Goal: Communication & Community: Answer question/provide support

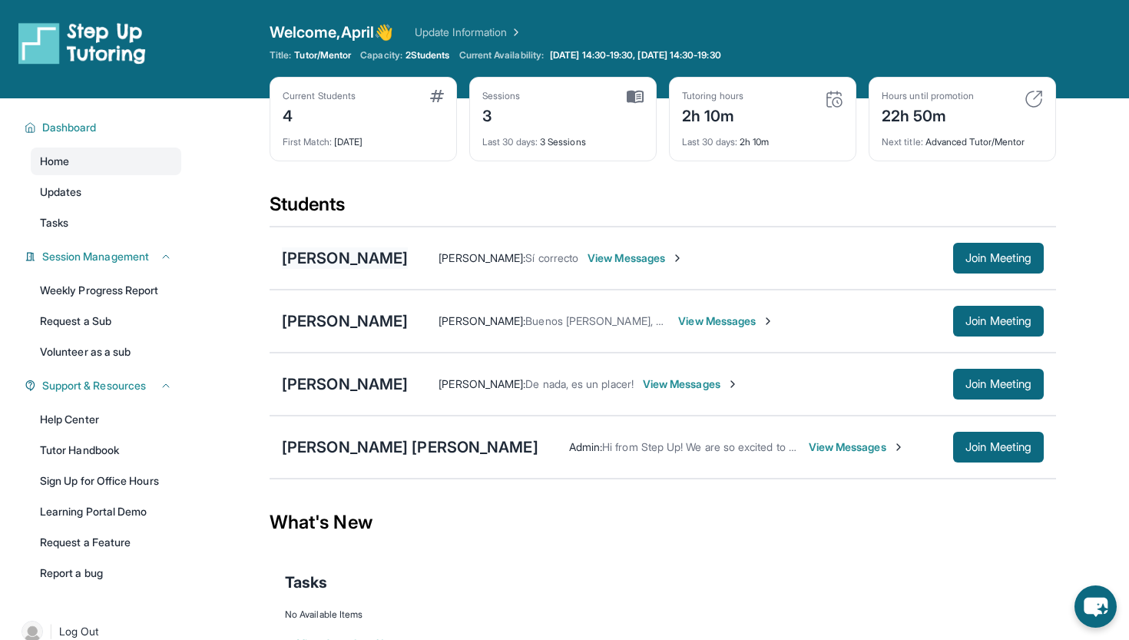
click at [408, 260] on div "[PERSON_NAME]" at bounding box center [345, 257] width 126 height 21
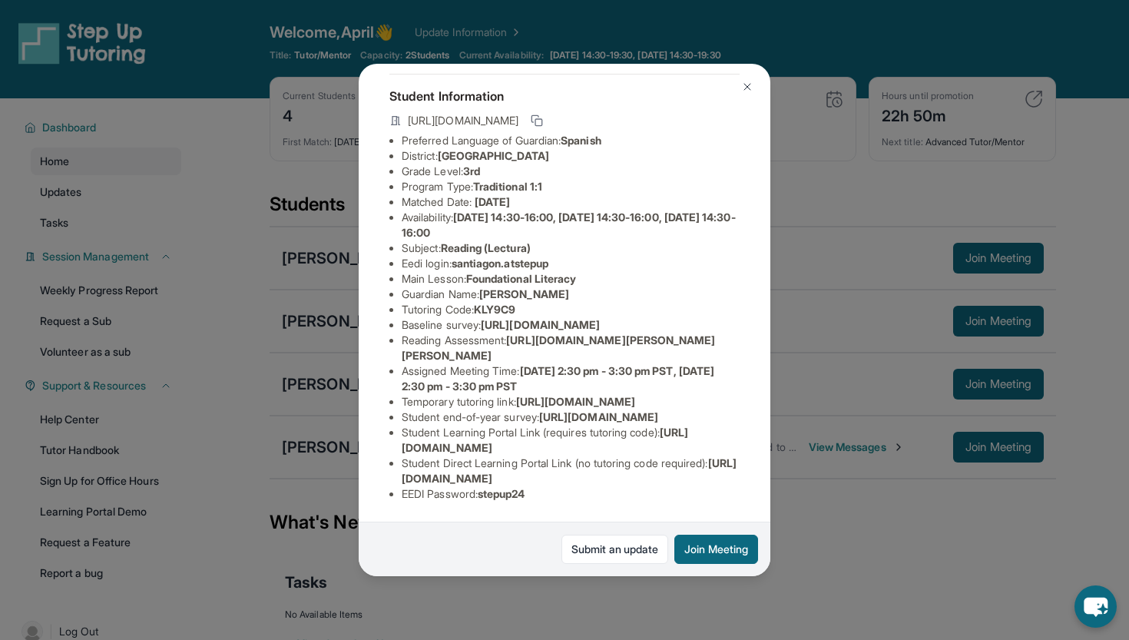
scroll to position [226, 0]
drag, startPoint x: 400, startPoint y: 477, endPoint x: 712, endPoint y: 481, distance: 311.7
click at [712, 481] on ul "Preferred Language of Guardian: Spanish District: Riverside Unified School Dist…" at bounding box center [564, 317] width 350 height 369
copy span "[URL][DOMAIN_NAME]"
click at [753, 83] on button at bounding box center [747, 86] width 31 height 31
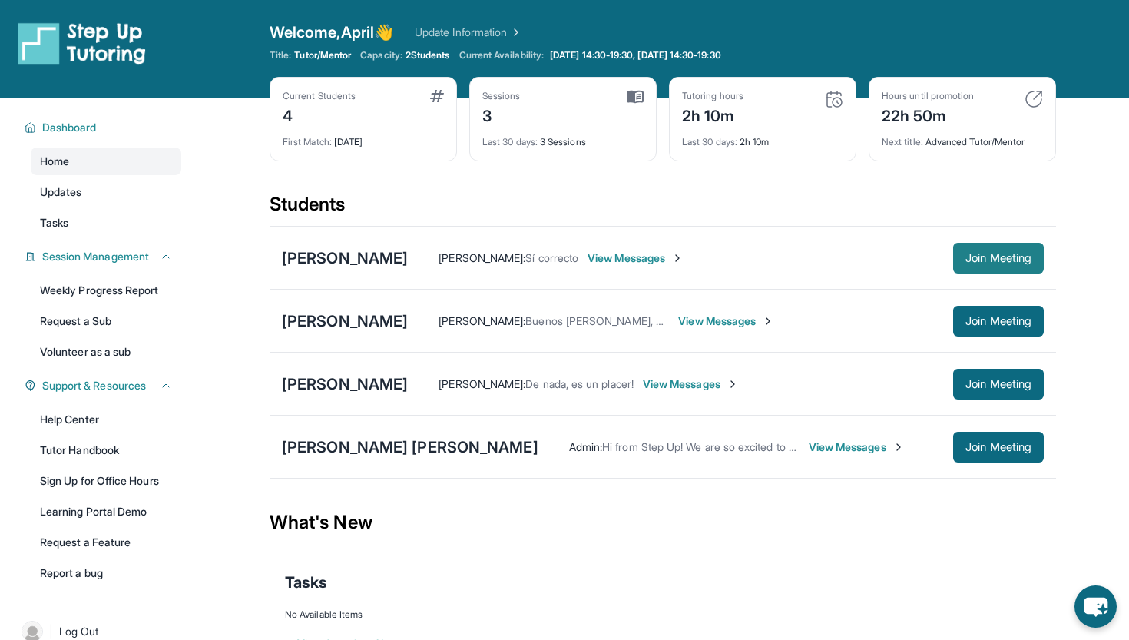
click at [1003, 262] on span "Join Meeting" at bounding box center [998, 257] width 66 height 9
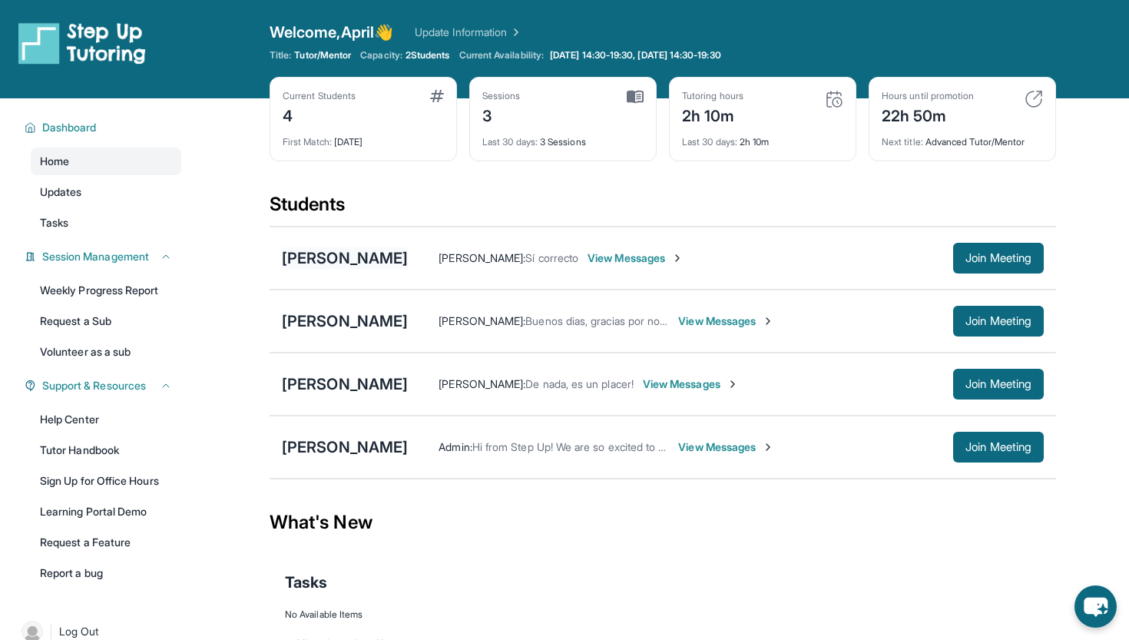
click at [370, 265] on div "[PERSON_NAME]" at bounding box center [345, 257] width 126 height 21
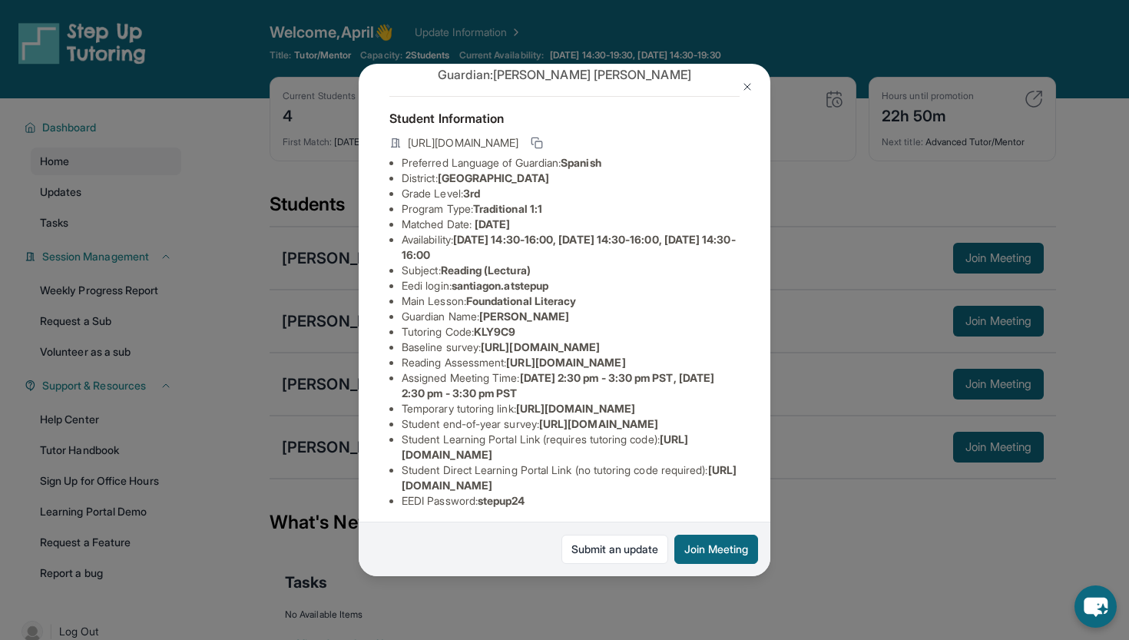
scroll to position [58, 0]
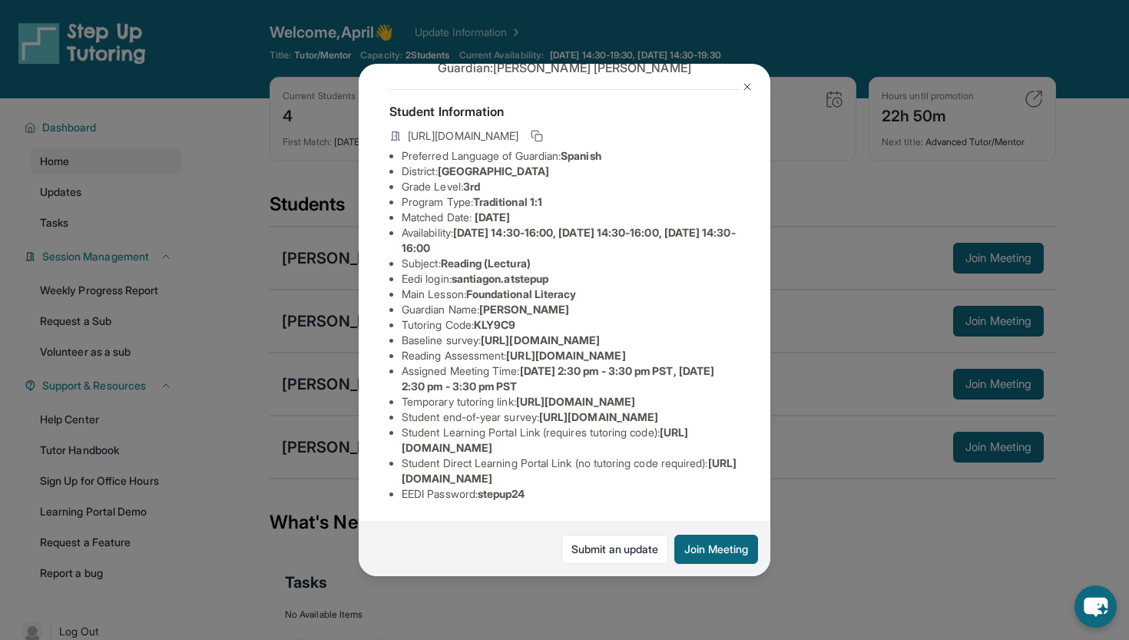
drag, startPoint x: 515, startPoint y: 398, endPoint x: 603, endPoint y: 431, distance: 93.5
click at [603, 363] on li "Reading Assessment : [URL][DOMAIN_NAME]" at bounding box center [571, 355] width 338 height 15
copy span "[URL][DOMAIN_NAME]"
click at [882, 21] on div "[PERSON_NAME] Guardian: [PERSON_NAME] Student Information [URL][DOMAIN_NAME] Pr…" at bounding box center [564, 320] width 1129 height 640
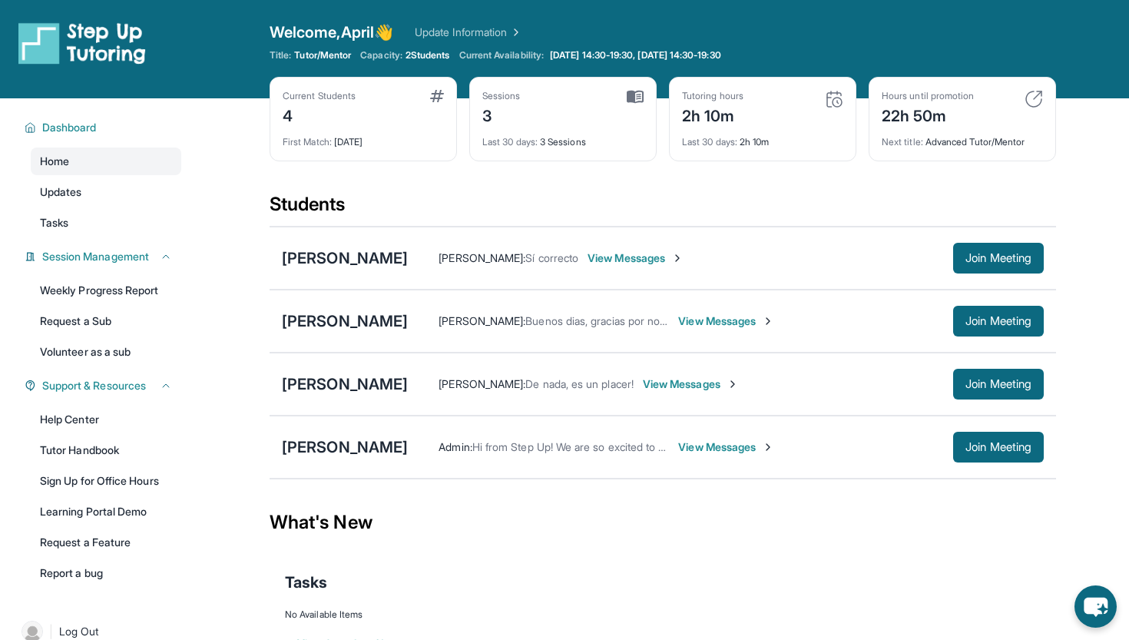
click at [683, 250] on span "View Messages" at bounding box center [635, 257] width 96 height 15
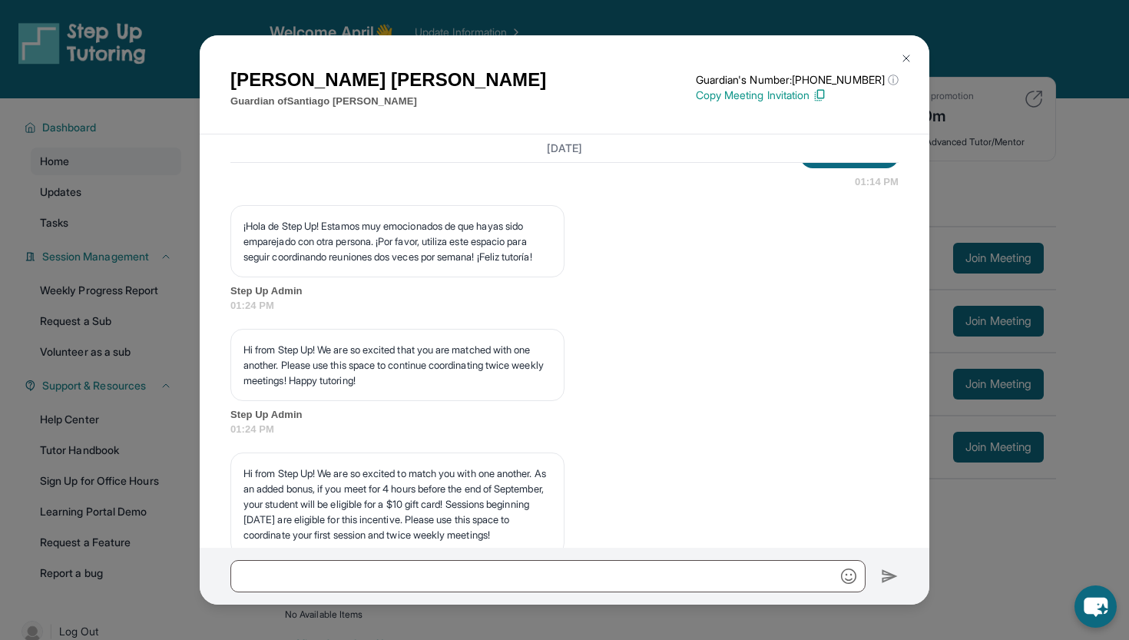
scroll to position [2368, 0]
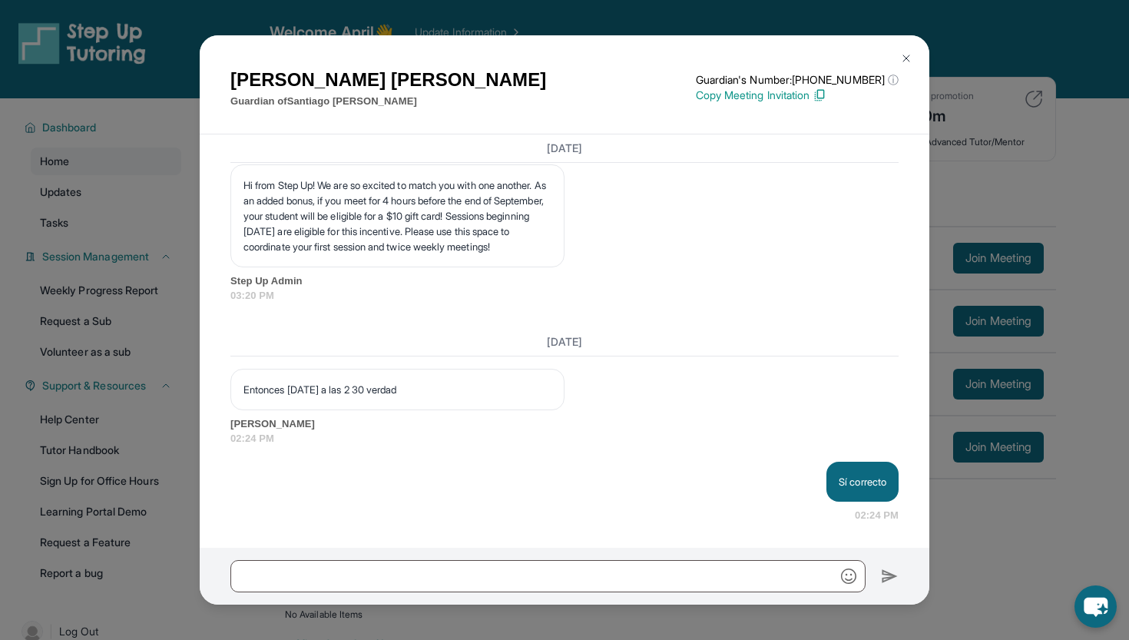
click at [907, 58] on img at bounding box center [906, 58] width 12 height 12
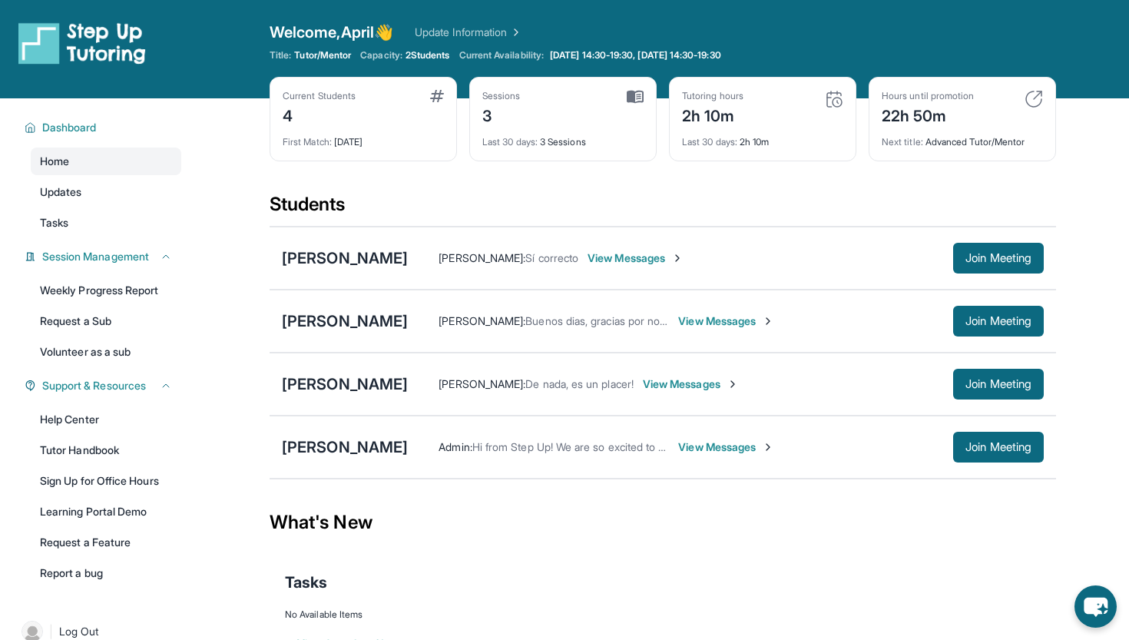
click at [442, 273] on div "Santiago Noriega-Gonzalez April Solis : Sí correcto View Messages Join Meeting" at bounding box center [662, 257] width 786 height 63
click at [408, 257] on div "[PERSON_NAME]" at bounding box center [345, 257] width 126 height 21
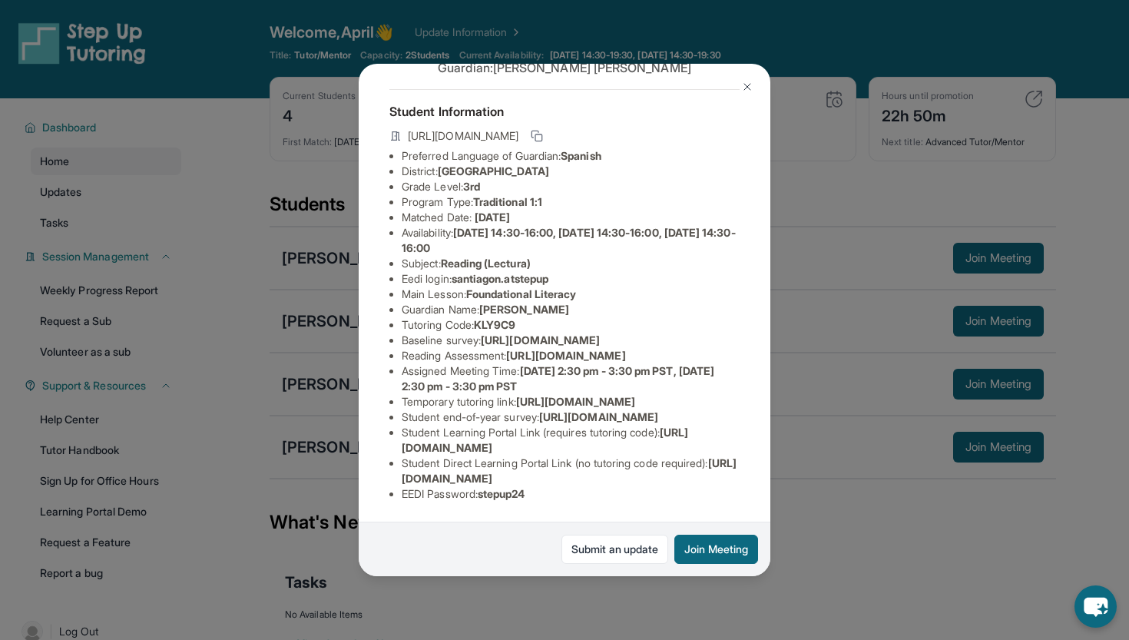
scroll to position [226, 0]
click at [751, 80] on button at bounding box center [747, 86] width 31 height 31
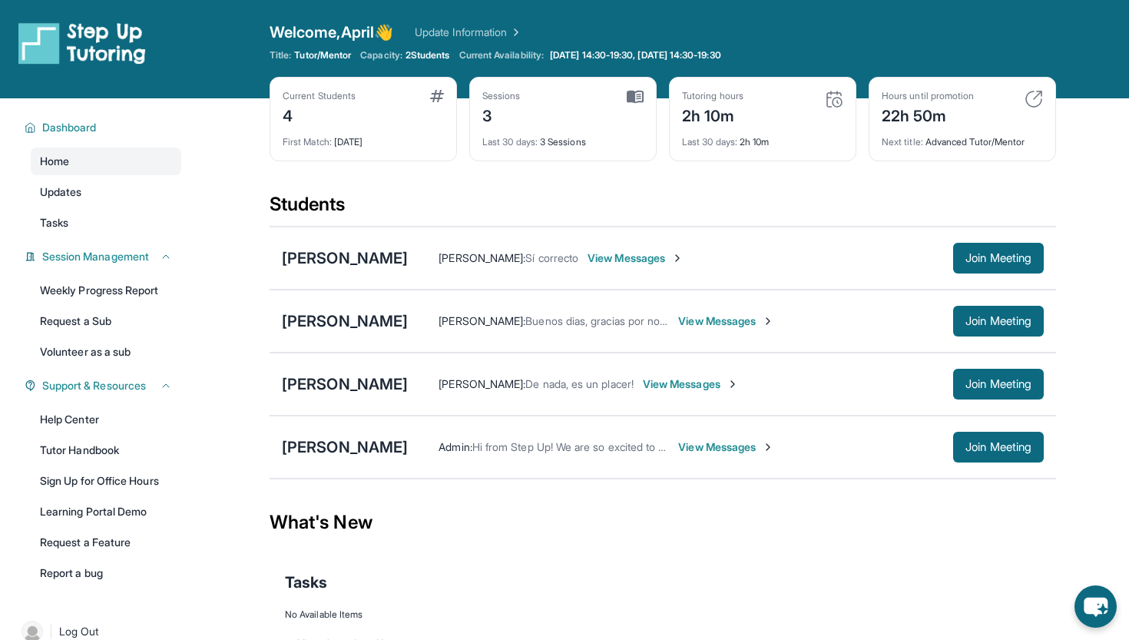
click at [986, 274] on div "Santiago Noriega-Gonzalez April Solis : Sí correcto View Messages Join Meeting" at bounding box center [662, 257] width 786 height 63
click at [985, 253] on span "Join Meeting" at bounding box center [998, 257] width 66 height 9
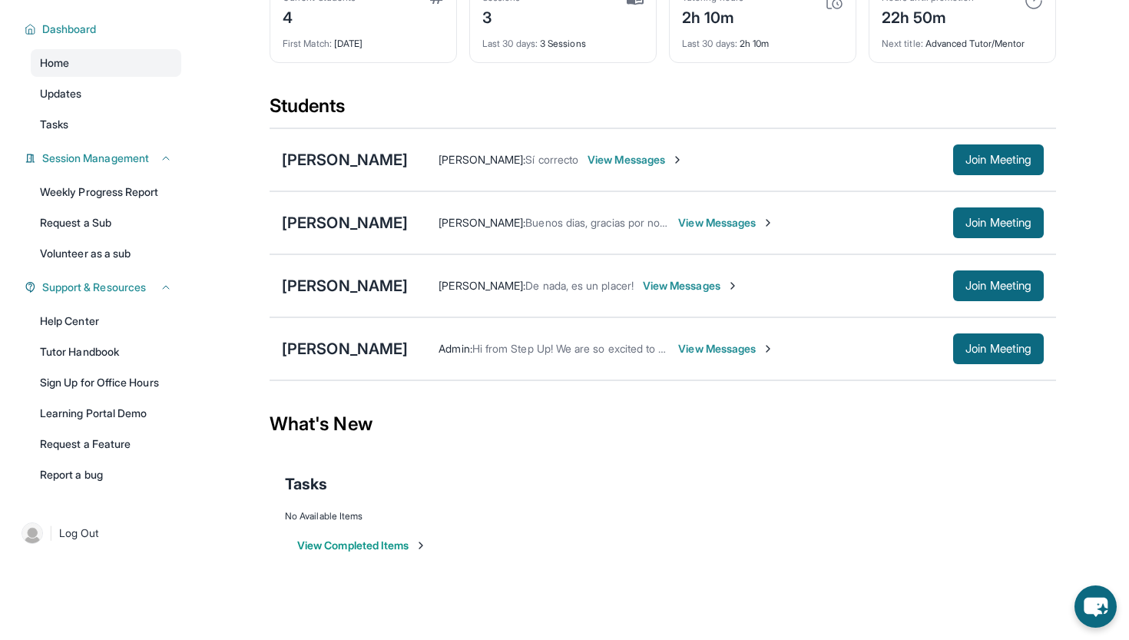
scroll to position [0, 0]
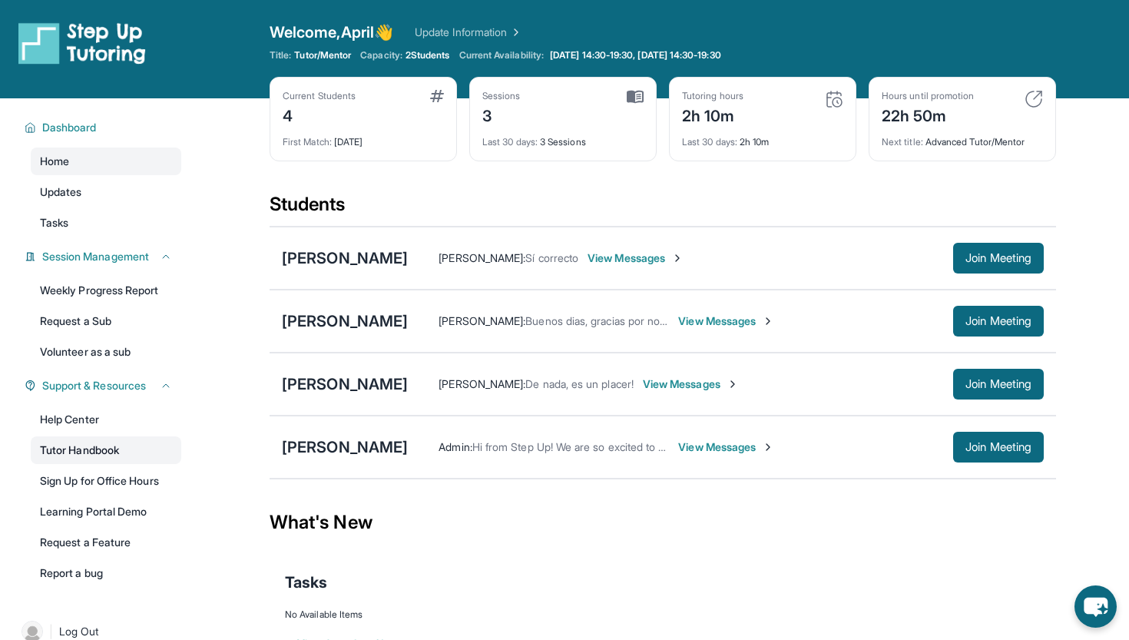
click at [98, 456] on link "Tutor Handbook" at bounding box center [106, 450] width 150 height 28
click at [404, 263] on div "[PERSON_NAME]" at bounding box center [345, 257] width 126 height 21
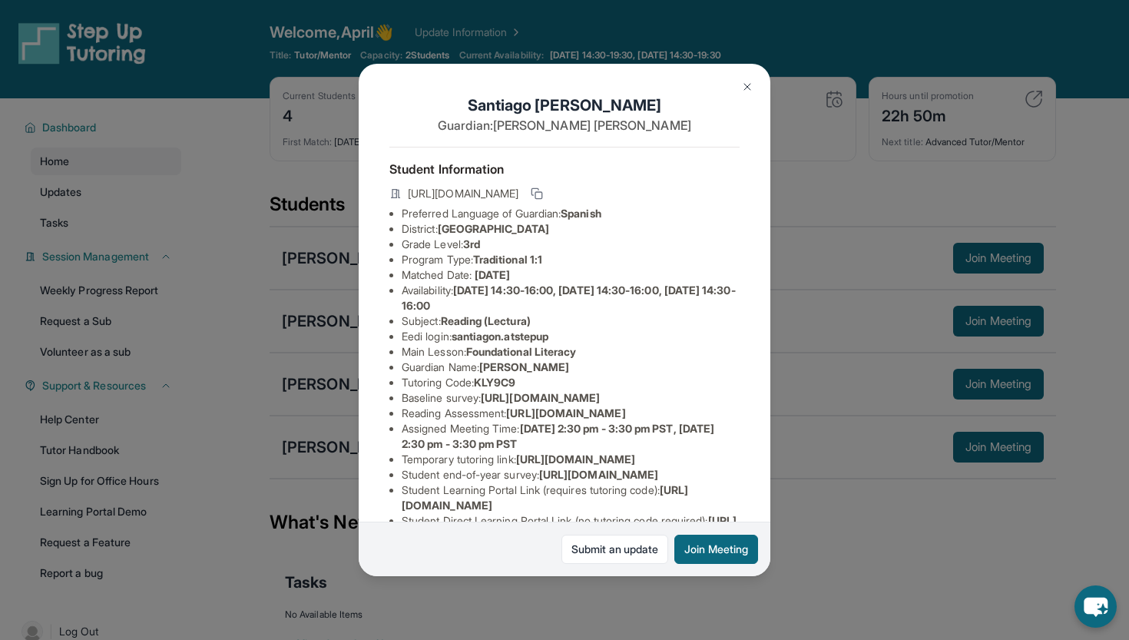
click at [746, 86] on img at bounding box center [747, 87] width 12 height 12
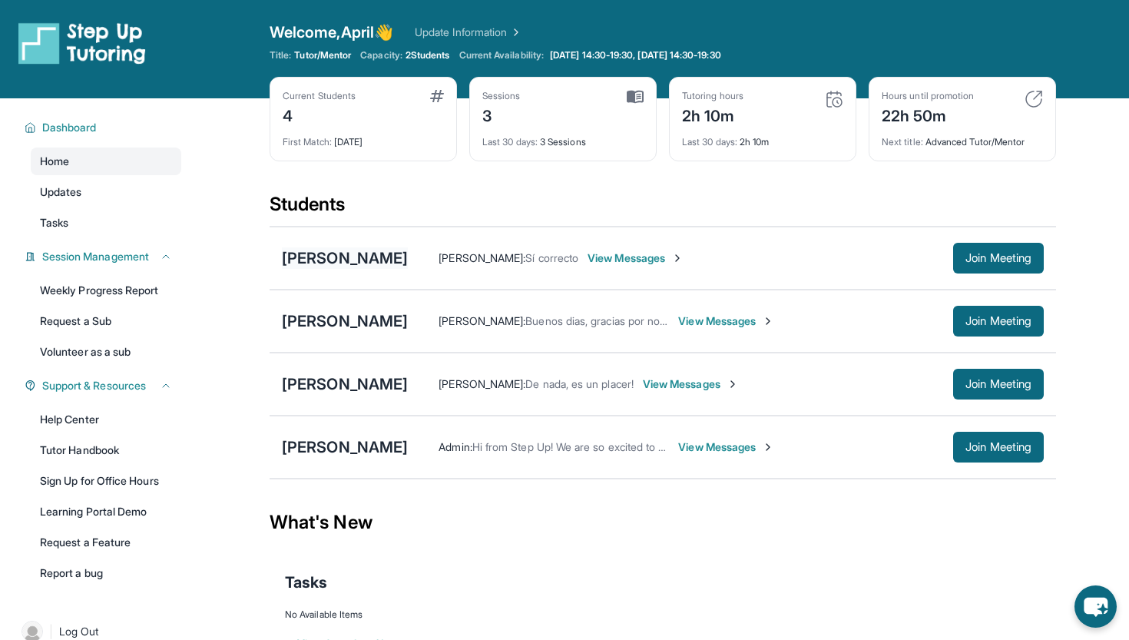
click at [371, 261] on div "[PERSON_NAME]" at bounding box center [345, 257] width 126 height 21
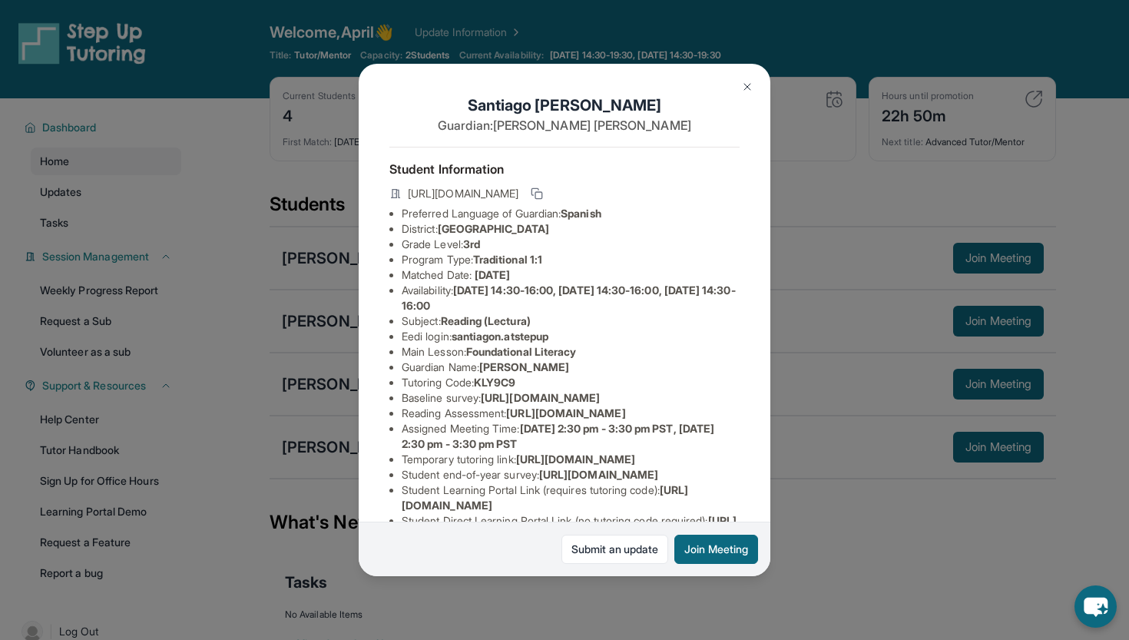
click at [755, 85] on button at bounding box center [747, 86] width 31 height 31
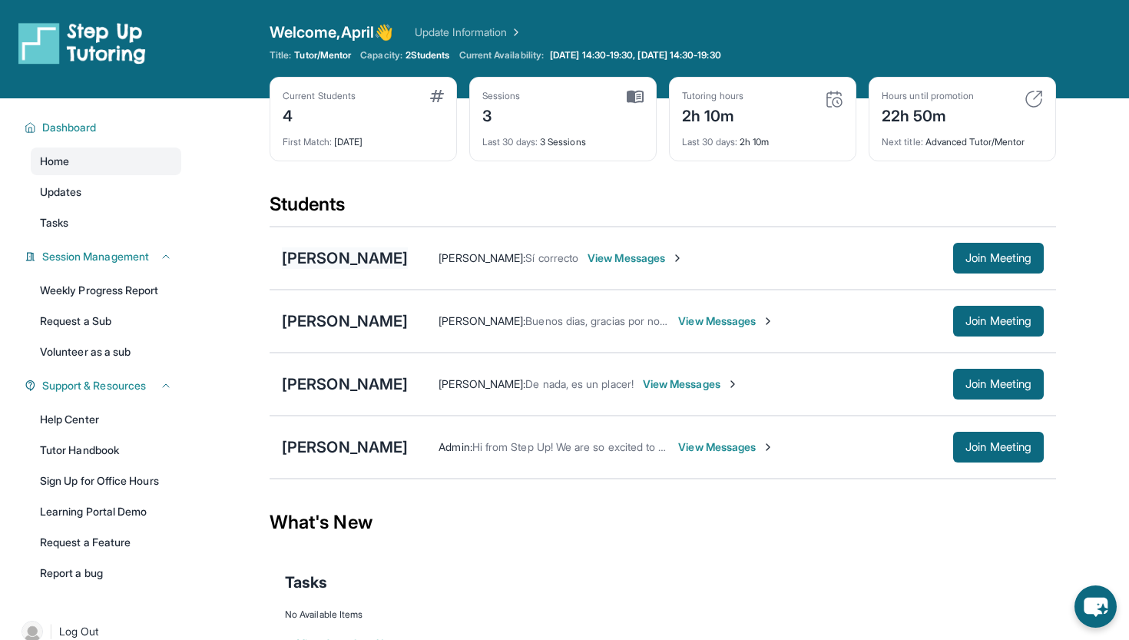
click at [408, 263] on div "[PERSON_NAME]" at bounding box center [345, 257] width 126 height 21
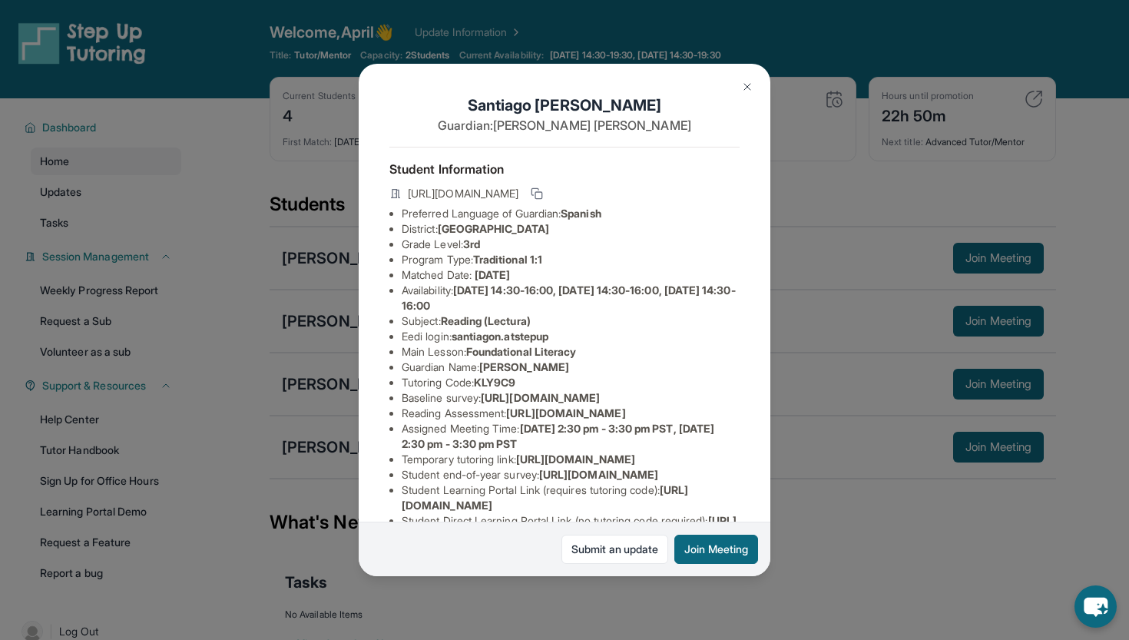
click at [745, 86] on img at bounding box center [747, 87] width 12 height 12
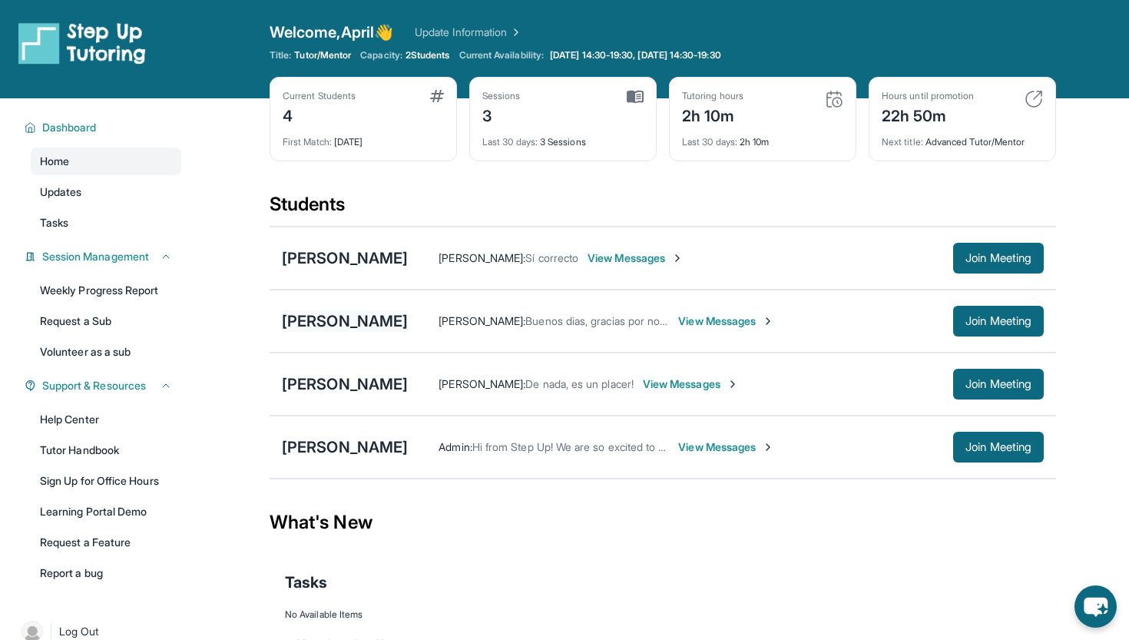
click at [363, 329] on div "[PERSON_NAME]" at bounding box center [345, 320] width 126 height 21
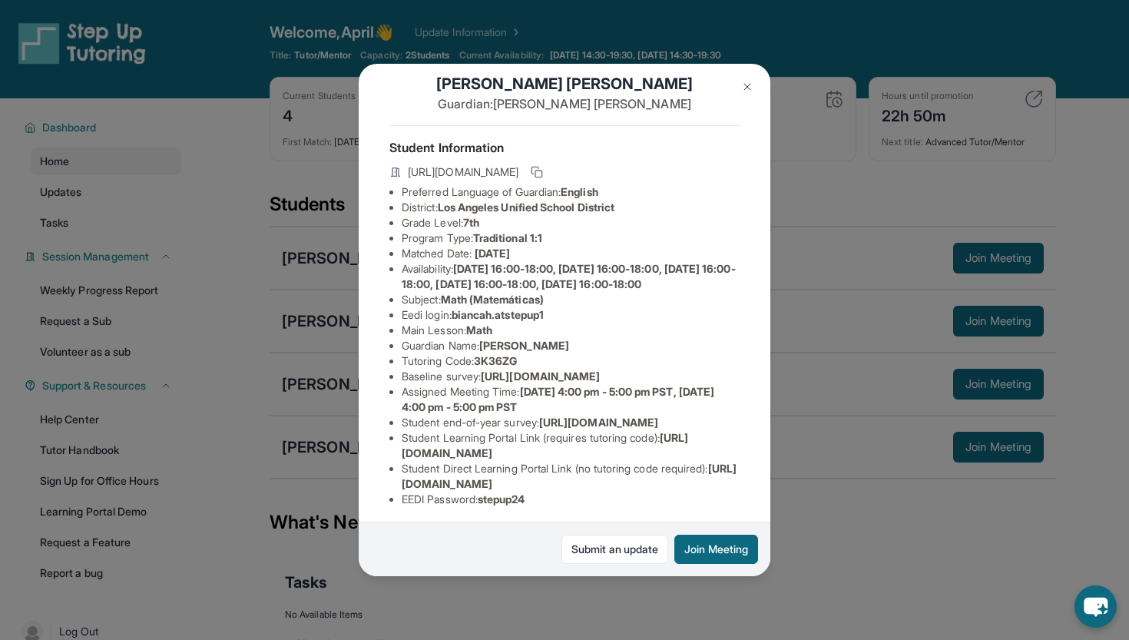
scroll to position [28, 0]
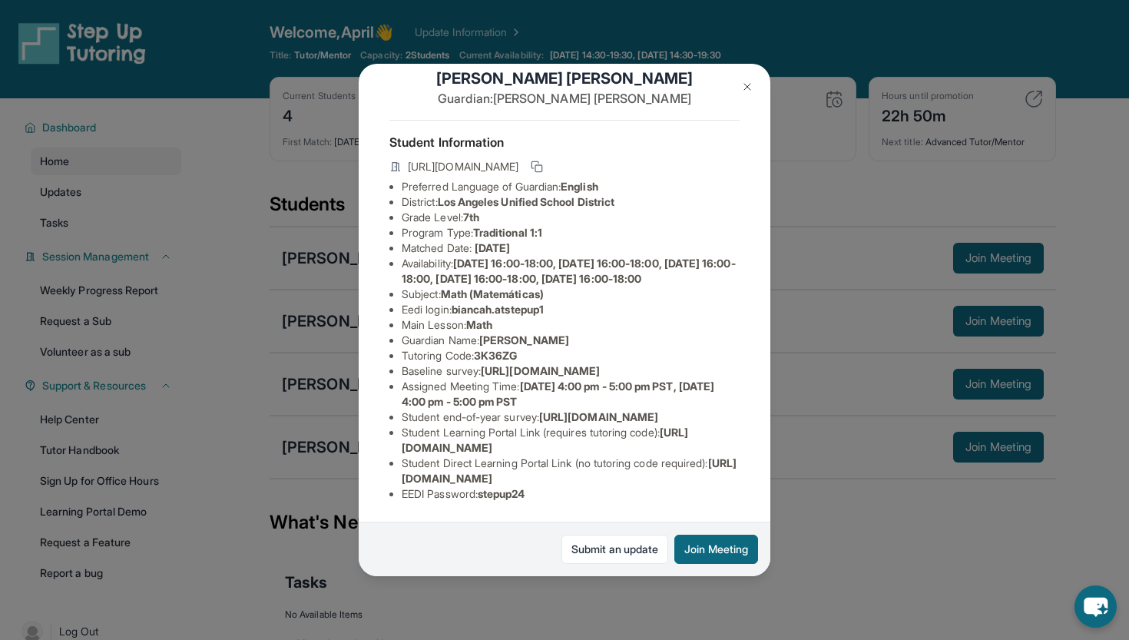
click at [748, 85] on img at bounding box center [747, 87] width 12 height 12
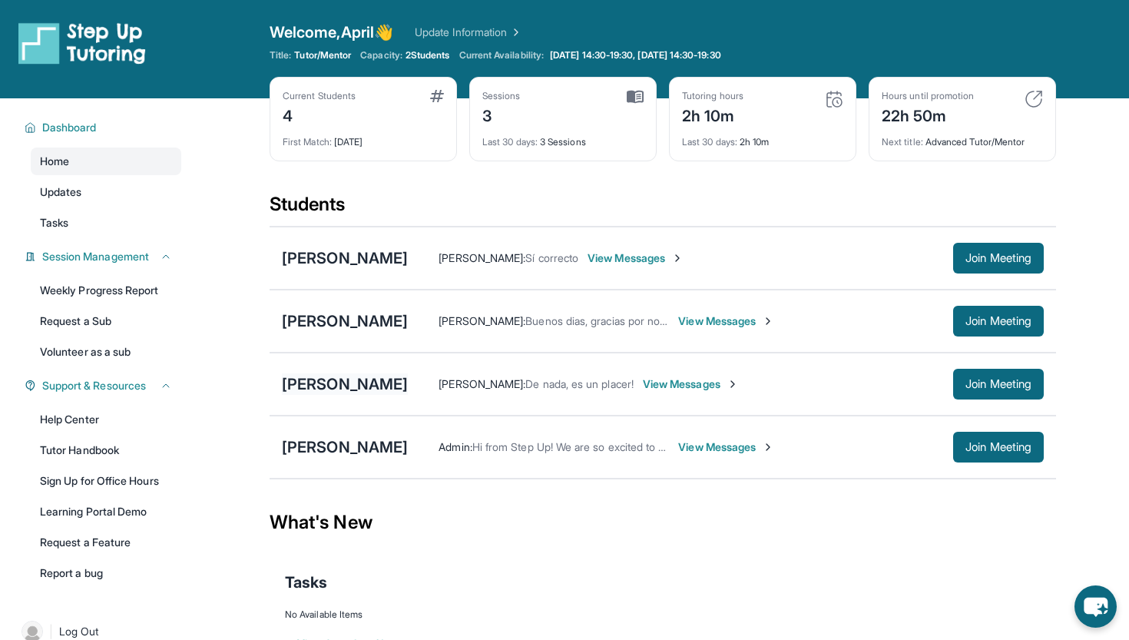
click at [362, 385] on div "[PERSON_NAME]" at bounding box center [345, 383] width 126 height 21
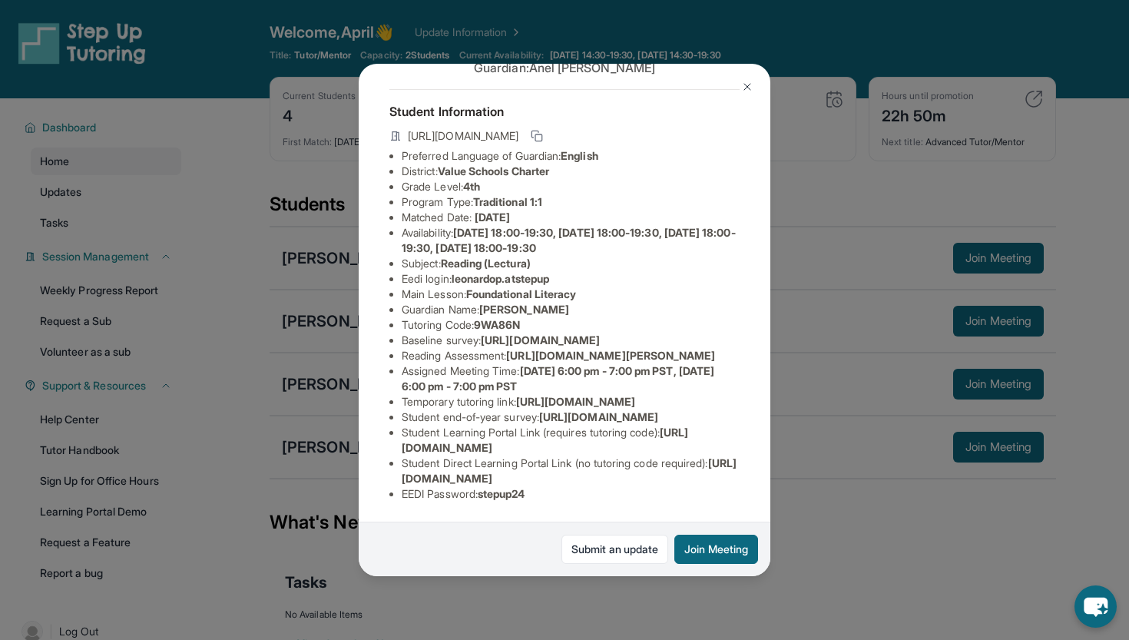
scroll to position [210, 0]
click at [748, 87] on img at bounding box center [747, 87] width 12 height 12
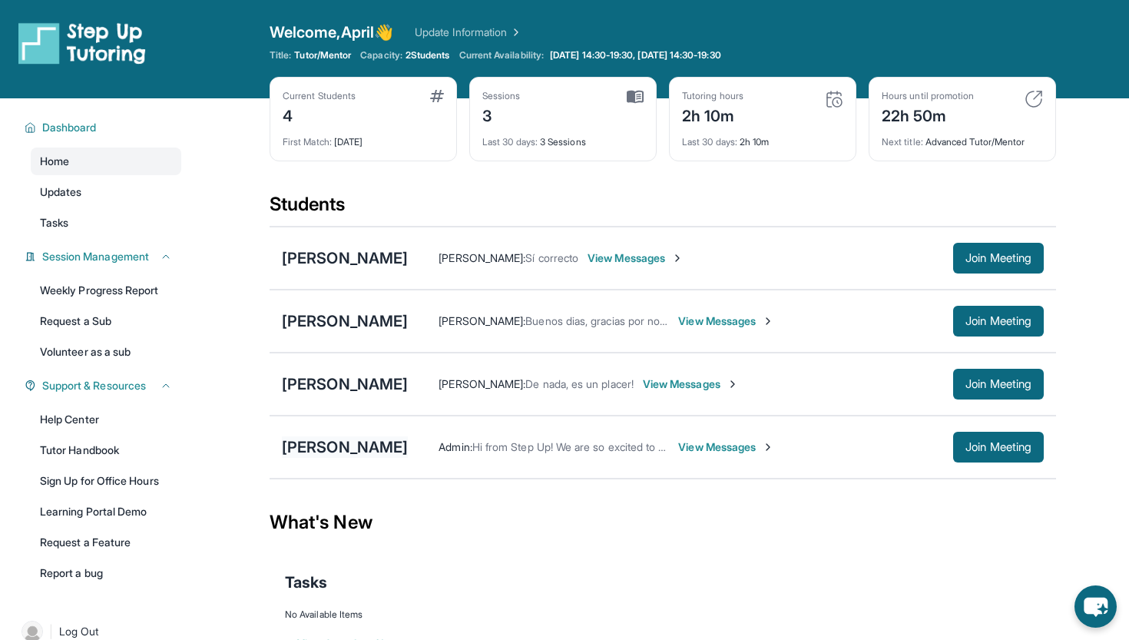
click at [402, 440] on div "[PERSON_NAME] [PERSON_NAME]" at bounding box center [345, 446] width 126 height 21
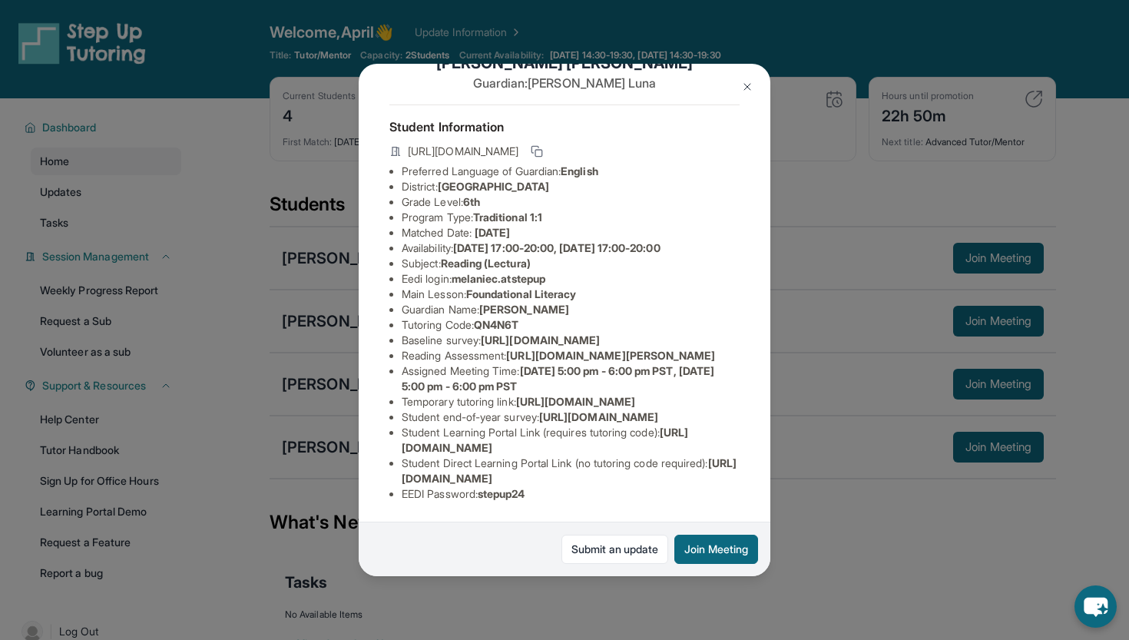
scroll to position [52, 0]
click at [746, 78] on button at bounding box center [747, 86] width 31 height 31
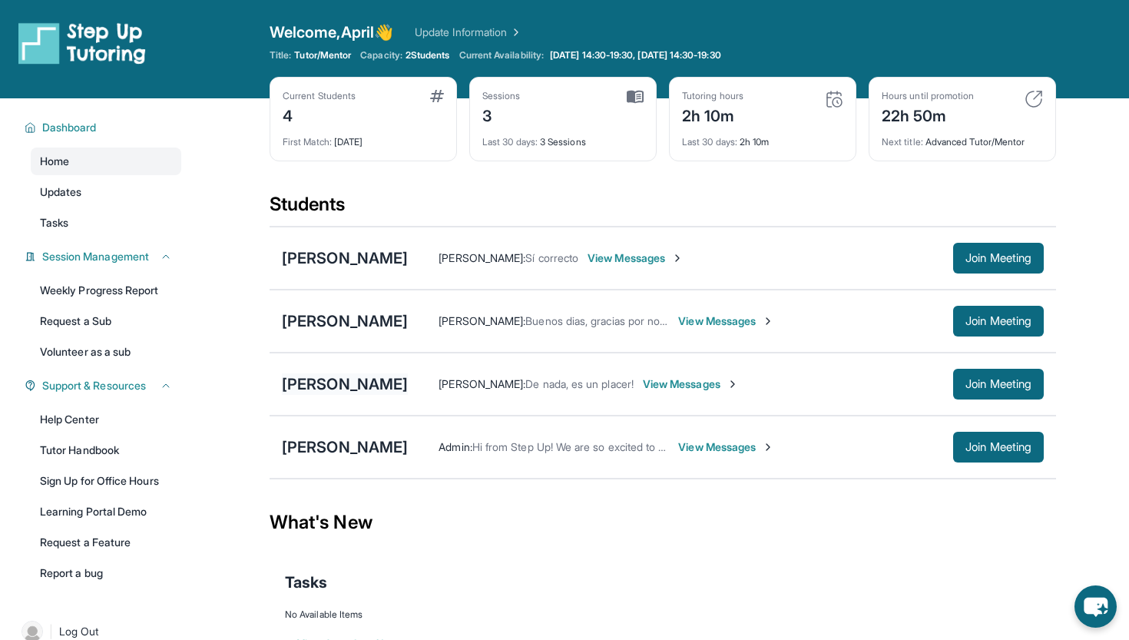
click at [360, 374] on div "[PERSON_NAME]" at bounding box center [345, 383] width 126 height 21
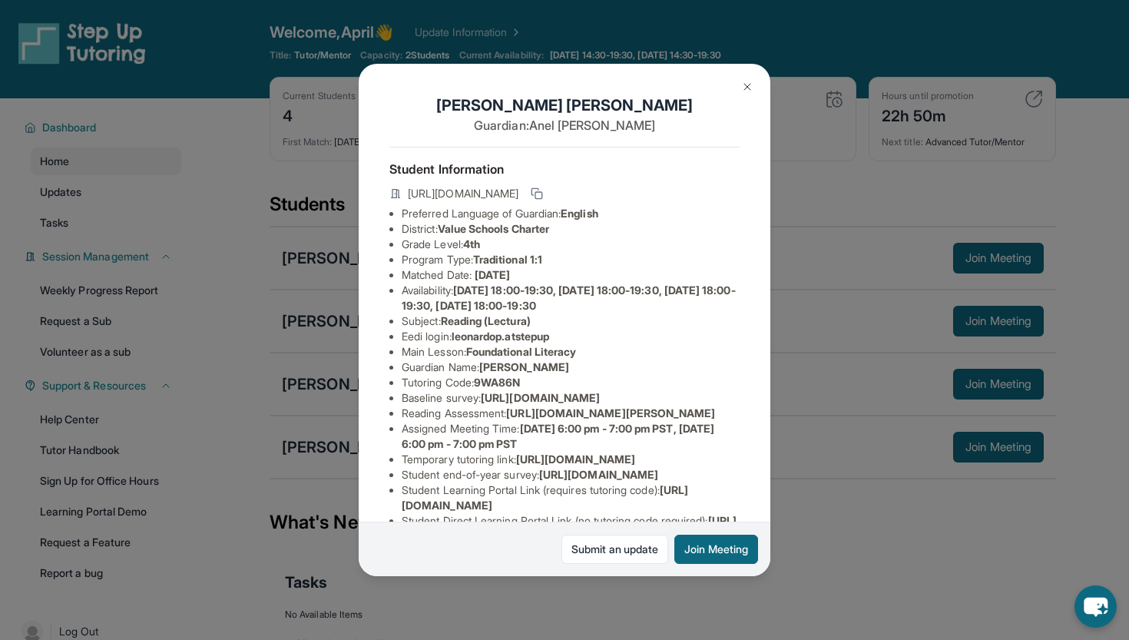
click at [748, 90] on img at bounding box center [747, 87] width 12 height 12
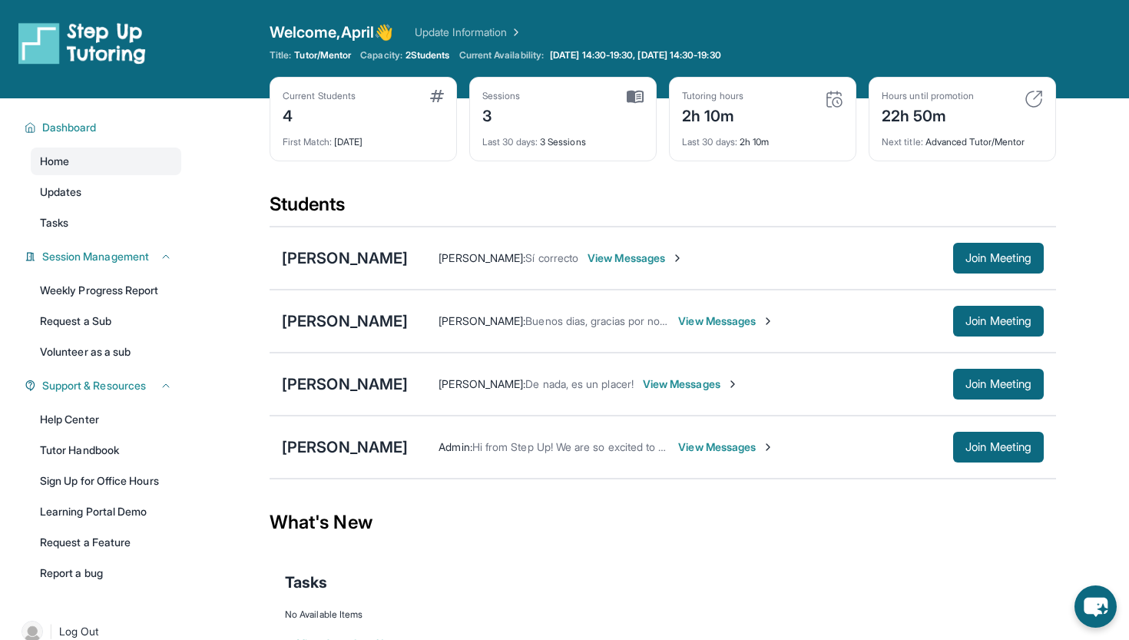
click at [399, 305] on div "Bianca Hernandez Perez April Solis : Buenos dias, gracias por notificandome. Vi…" at bounding box center [662, 320] width 786 height 63
click at [399, 313] on div "[PERSON_NAME]" at bounding box center [345, 320] width 126 height 21
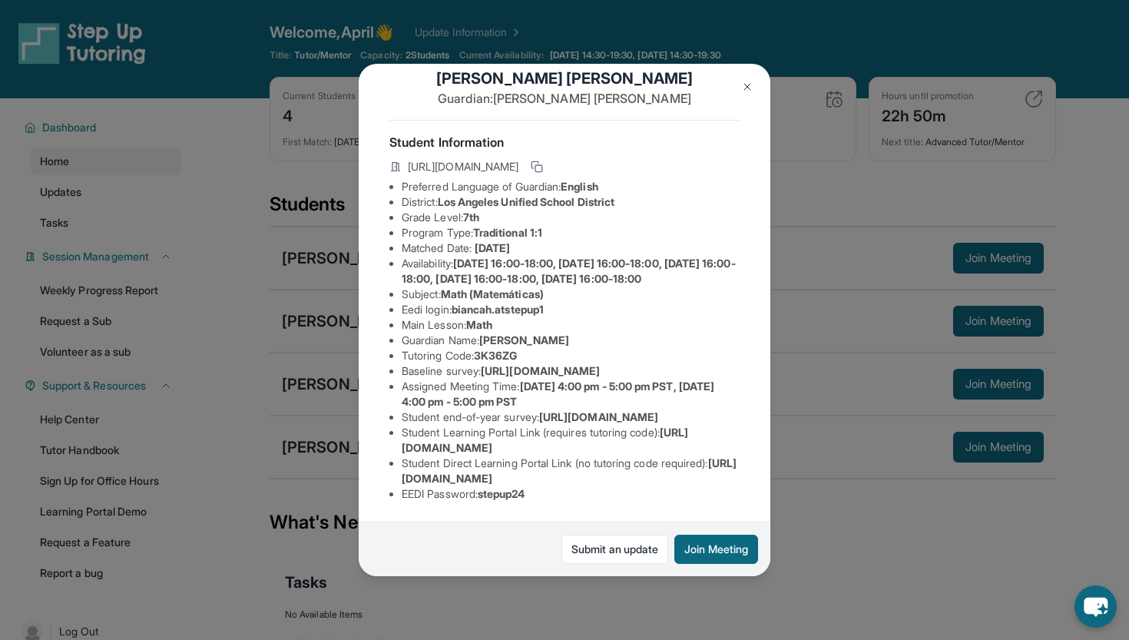
scroll to position [149, 0]
click at [749, 88] on img at bounding box center [747, 87] width 12 height 12
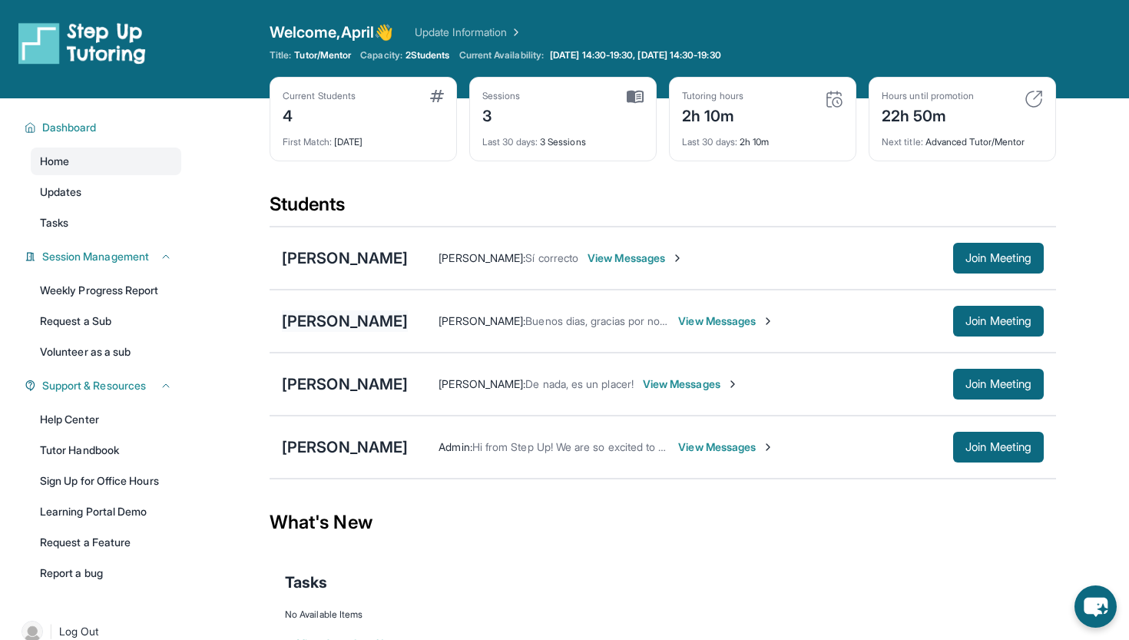
click at [315, 319] on div "[PERSON_NAME]" at bounding box center [345, 320] width 126 height 21
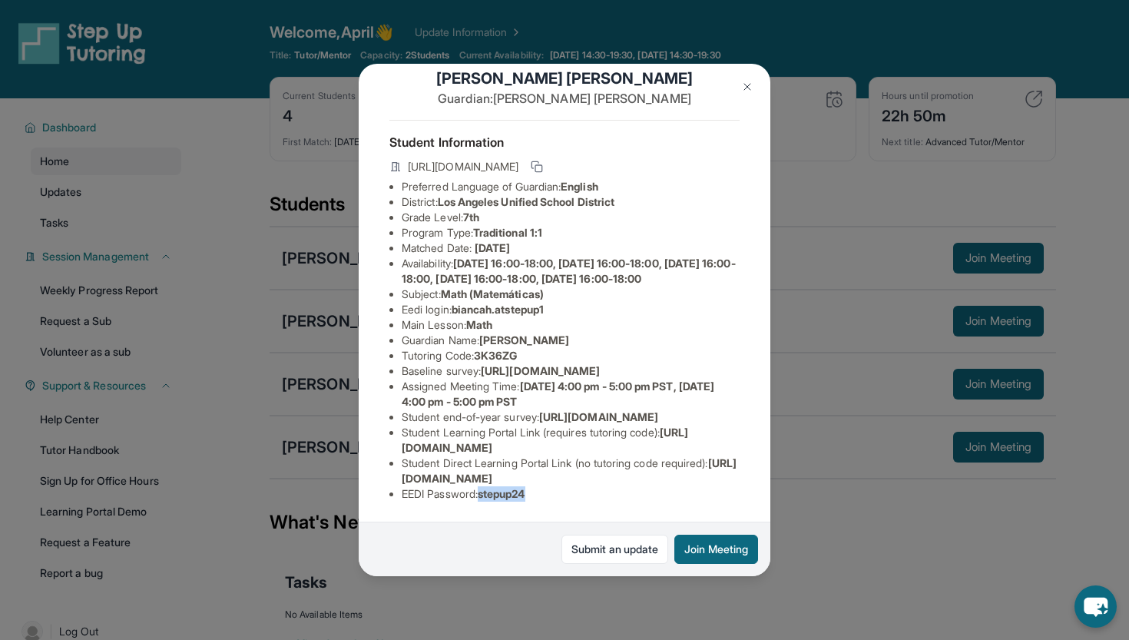
drag, startPoint x: 486, startPoint y: 495, endPoint x: 549, endPoint y: 494, distance: 63.0
click at [549, 494] on li "EEDI Password : stepup24" at bounding box center [571, 493] width 338 height 15
copy span "stepup24"
click at [744, 84] on img at bounding box center [747, 87] width 12 height 12
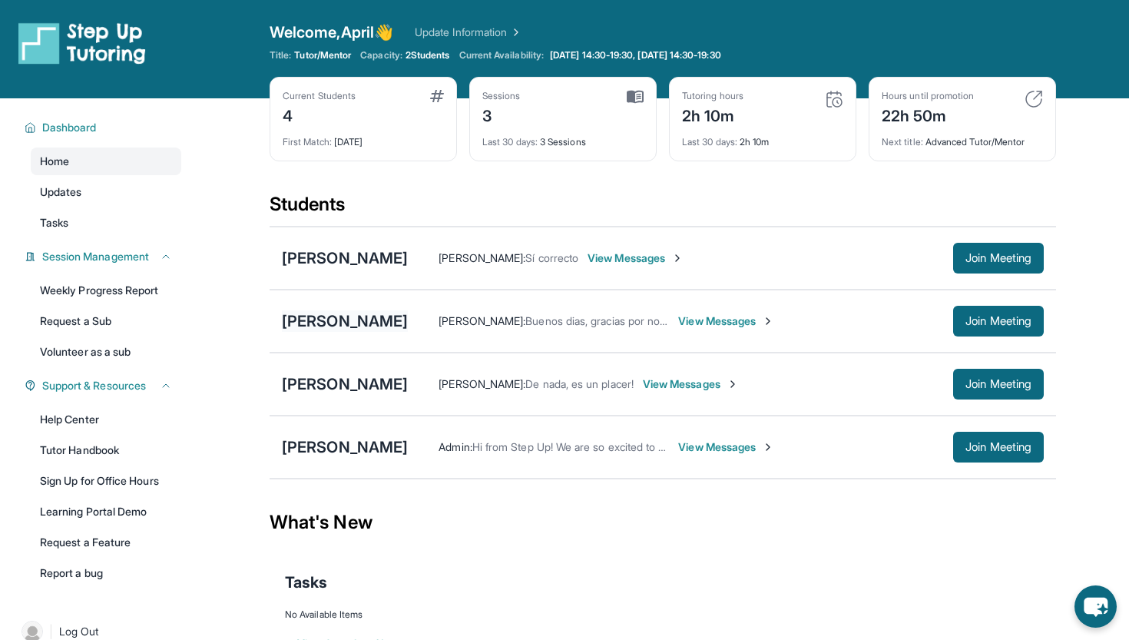
click at [408, 318] on div "[PERSON_NAME]" at bounding box center [345, 320] width 126 height 21
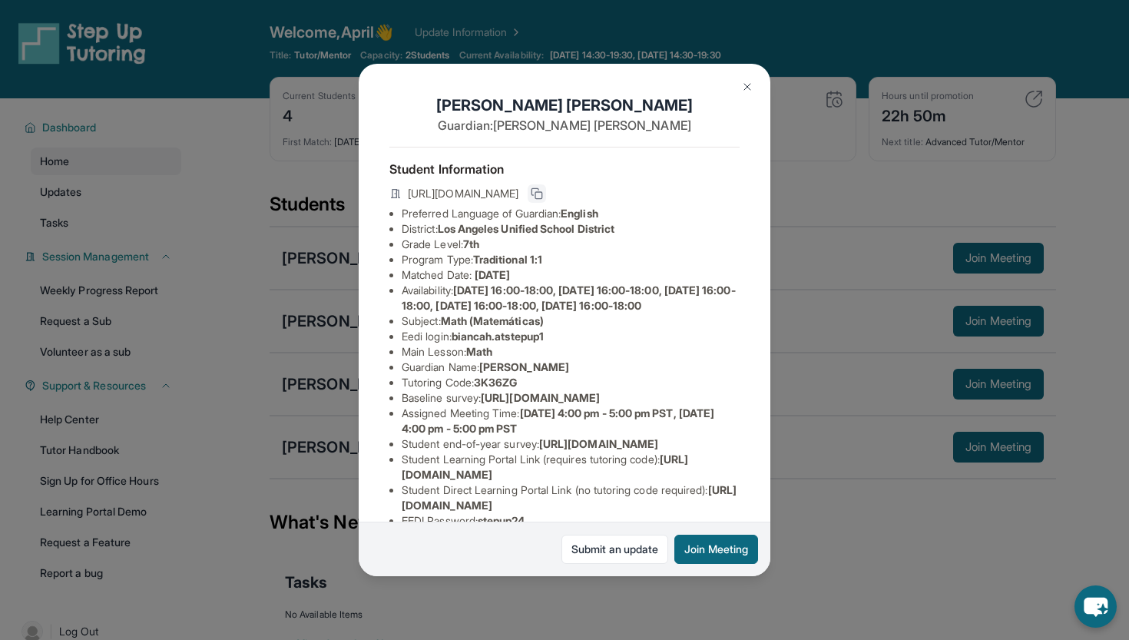
click at [543, 197] on icon at bounding box center [537, 193] width 12 height 12
click at [745, 89] on img at bounding box center [747, 87] width 12 height 12
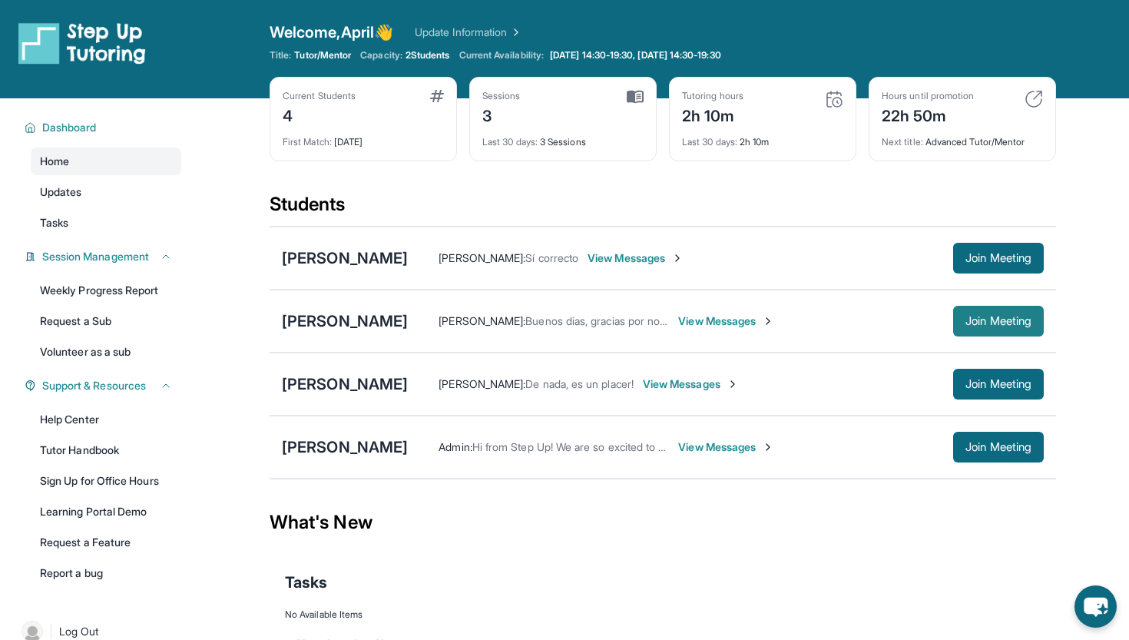
click at [990, 316] on span "Join Meeting" at bounding box center [998, 320] width 66 height 9
click at [331, 259] on div "[PERSON_NAME]" at bounding box center [345, 257] width 126 height 21
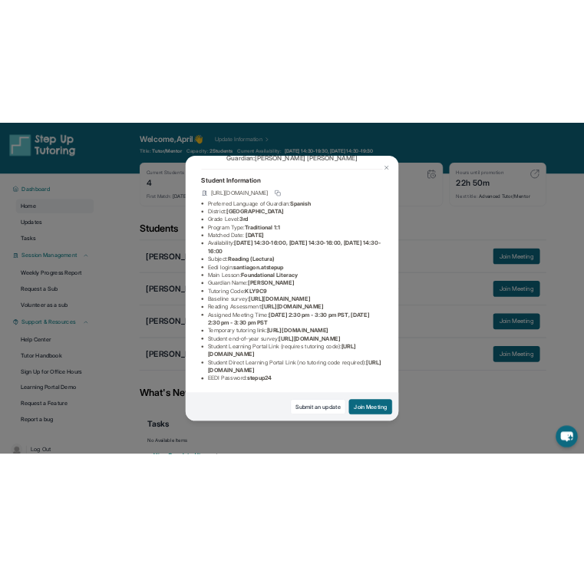
scroll to position [28, 0]
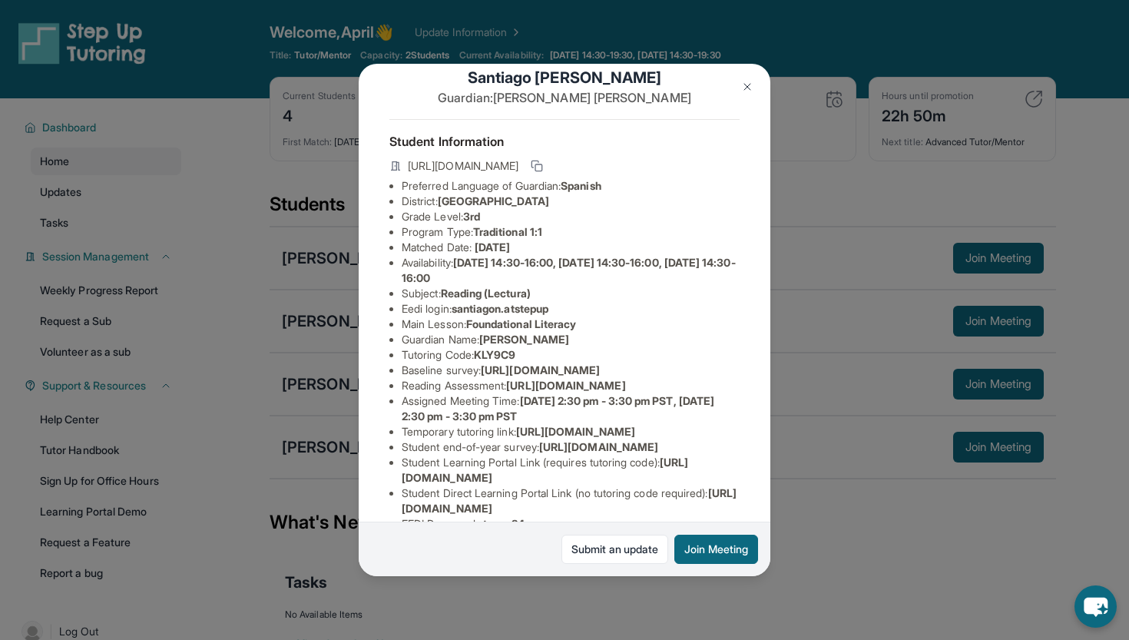
click at [842, 177] on div "Santiago Noriega-Gonzalez Guardian: Karen Gonzalez Student Information https://…" at bounding box center [564, 320] width 1129 height 640
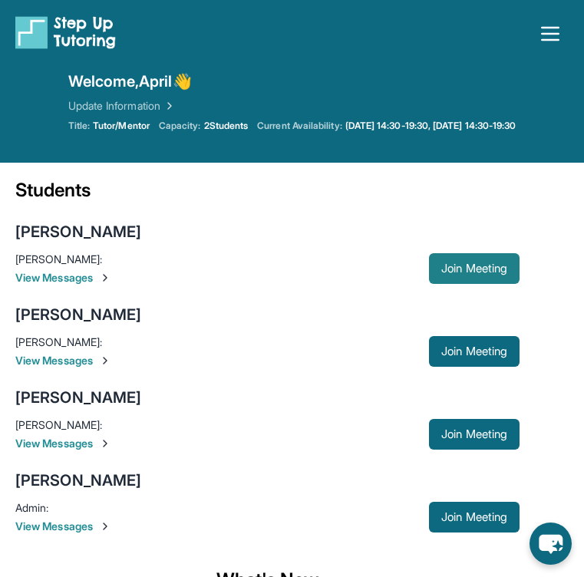
click at [491, 272] on span "Join Meeting" at bounding box center [474, 268] width 66 height 9
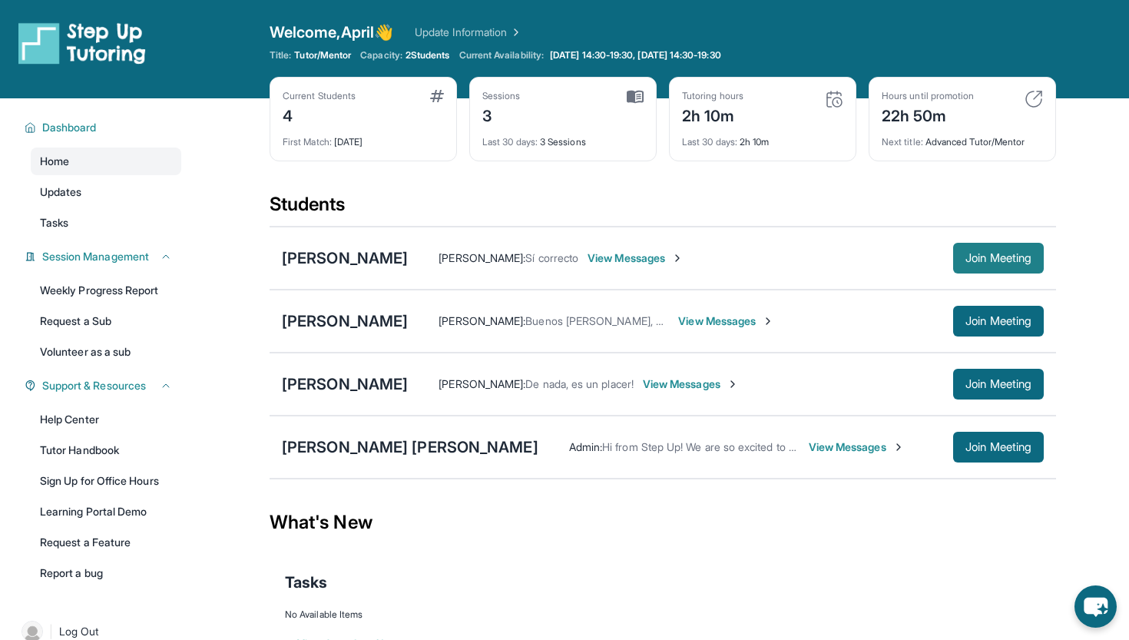
click at [980, 266] on button "Join Meeting" at bounding box center [998, 258] width 91 height 31
